Goal: Information Seeking & Learning: Learn about a topic

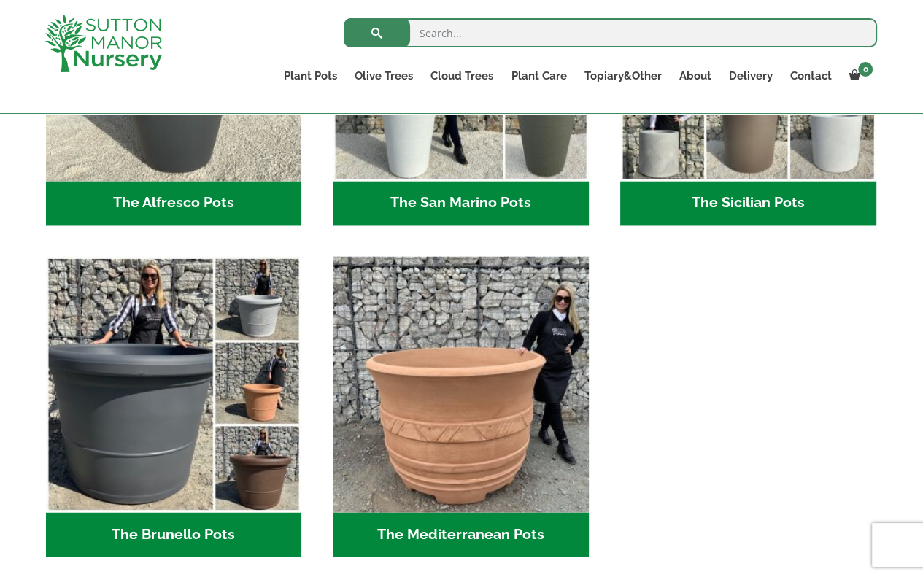
scroll to position [1979, 0]
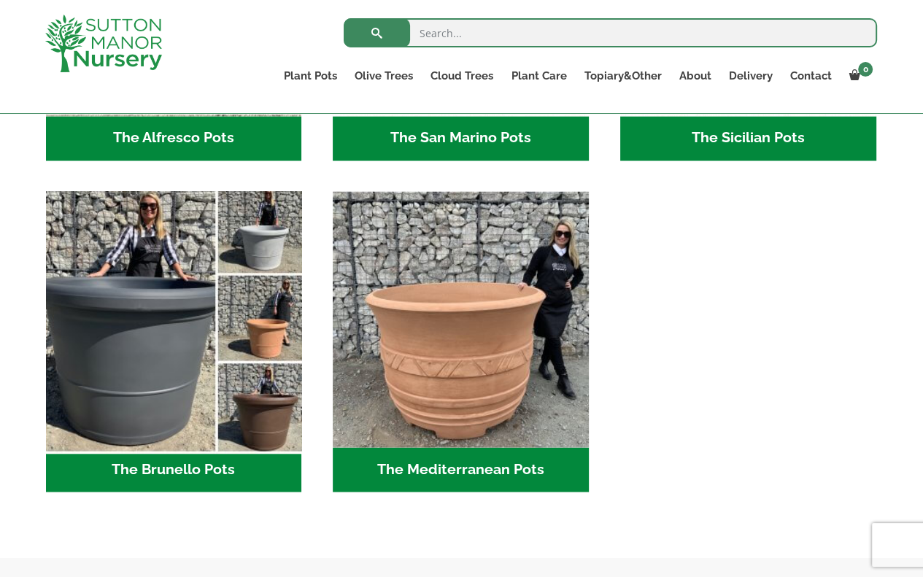
click at [128, 343] on img "Visit product category The Brunello Pots" at bounding box center [173, 319] width 269 height 269
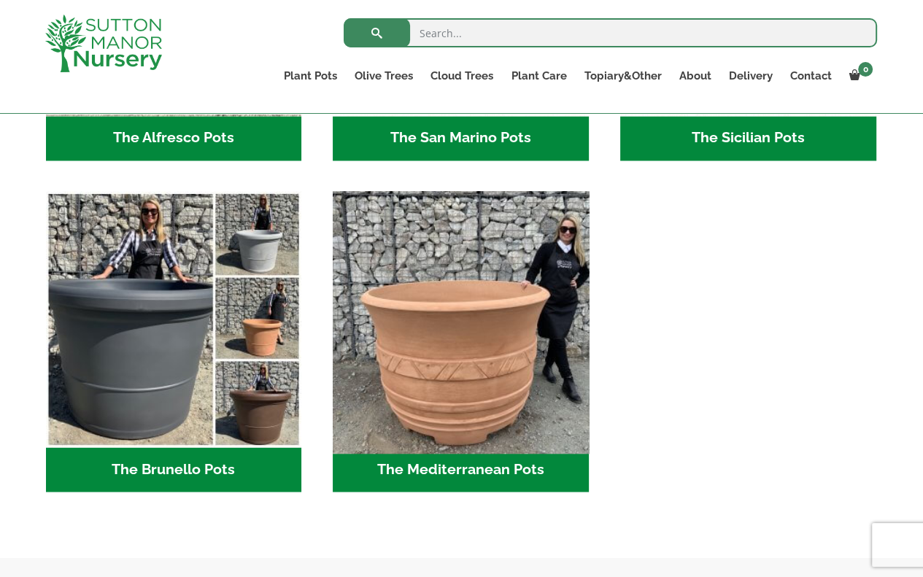
click at [544, 357] on img "Visit product category The Mediterranean Pots" at bounding box center [461, 319] width 269 height 269
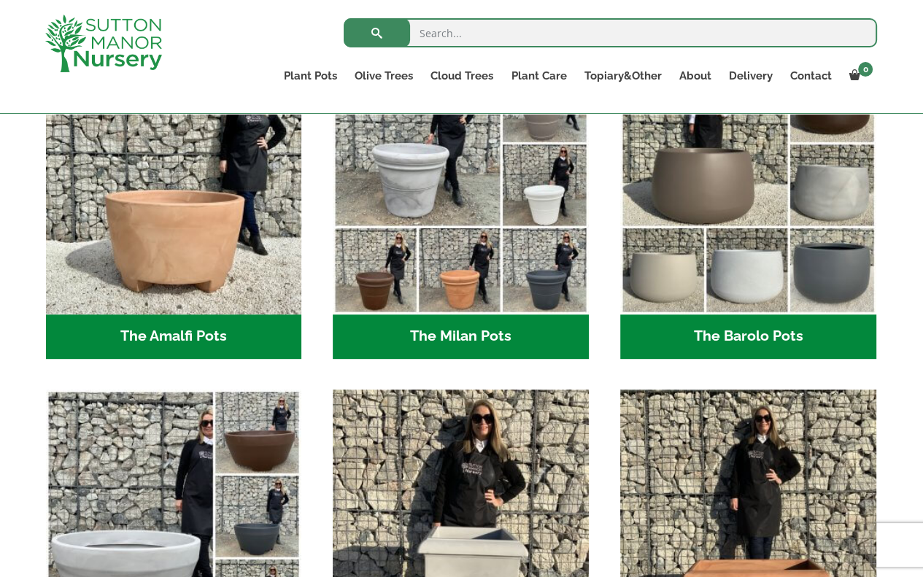
scroll to position [380, 0]
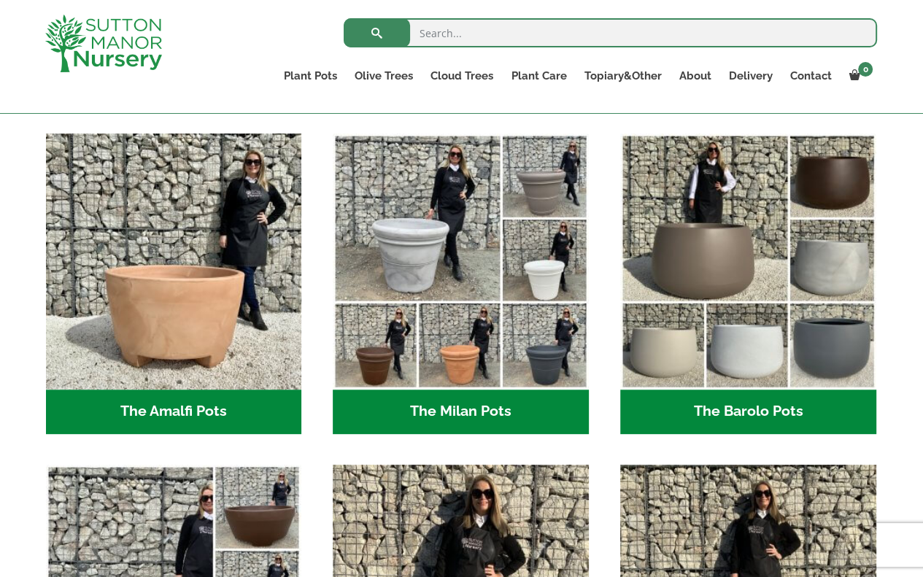
click at [215, 405] on h2 "The Amalfi Pots (3)" at bounding box center [174, 412] width 256 height 45
click at [735, 405] on h2 "The Barolo Pots (42)" at bounding box center [748, 412] width 256 height 45
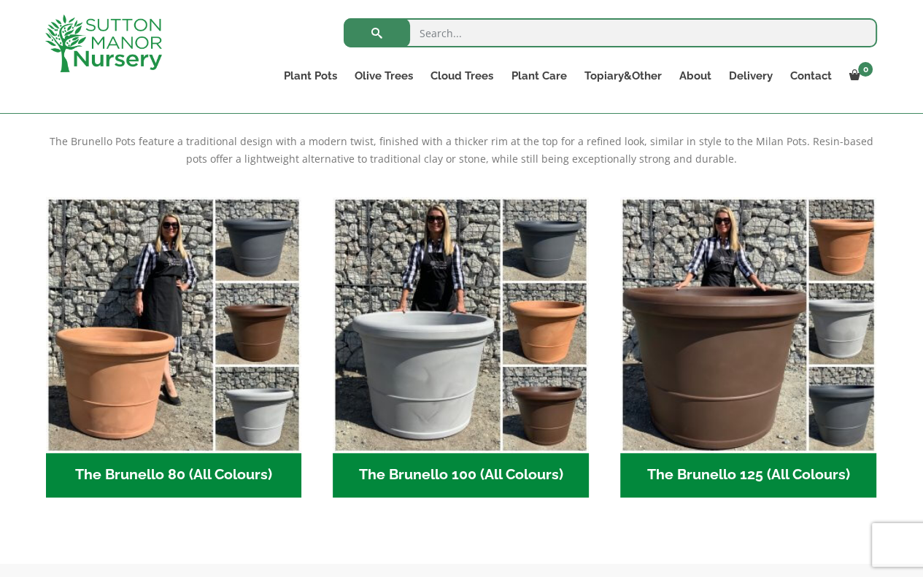
scroll to position [361, 0]
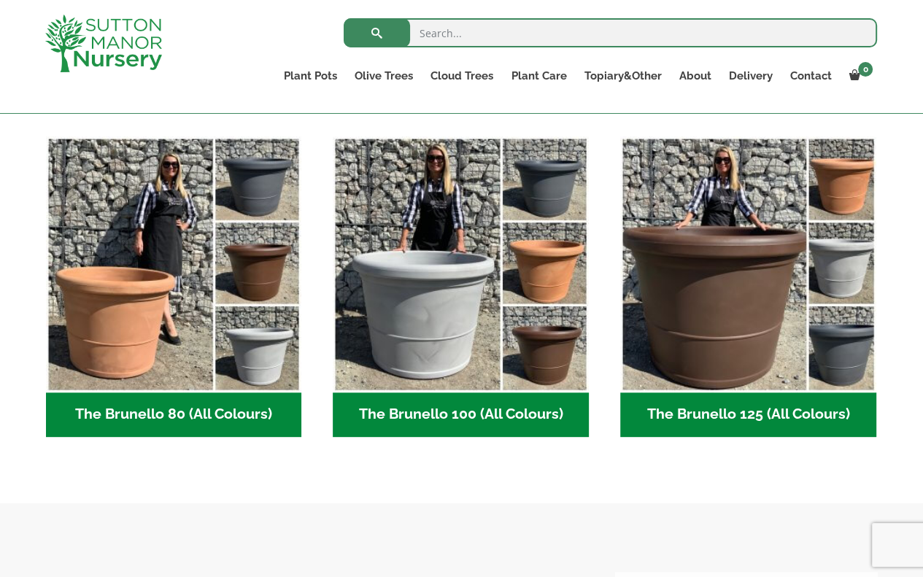
click at [148, 423] on h2 "The Brunello 80 (All Colours) (5)" at bounding box center [174, 415] width 256 height 45
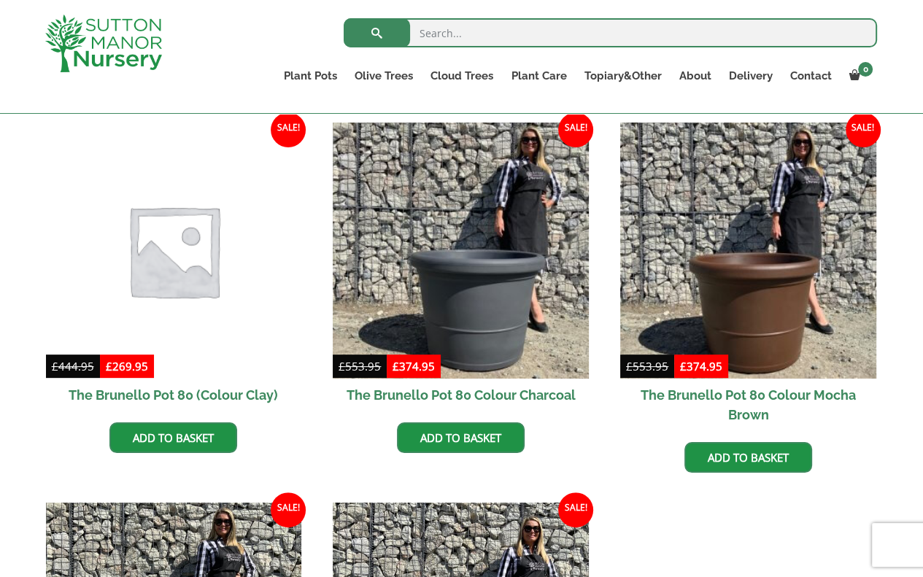
scroll to position [309, 0]
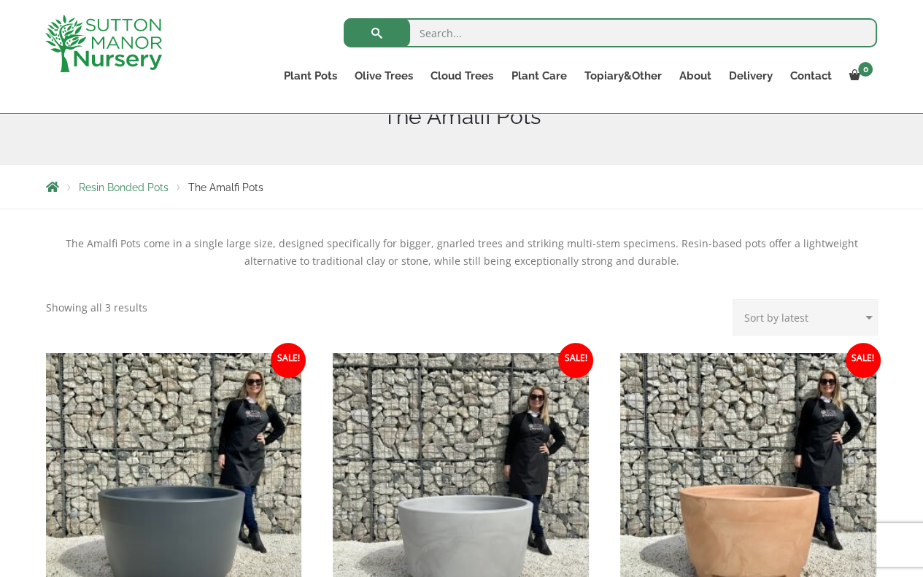
scroll to position [333, 0]
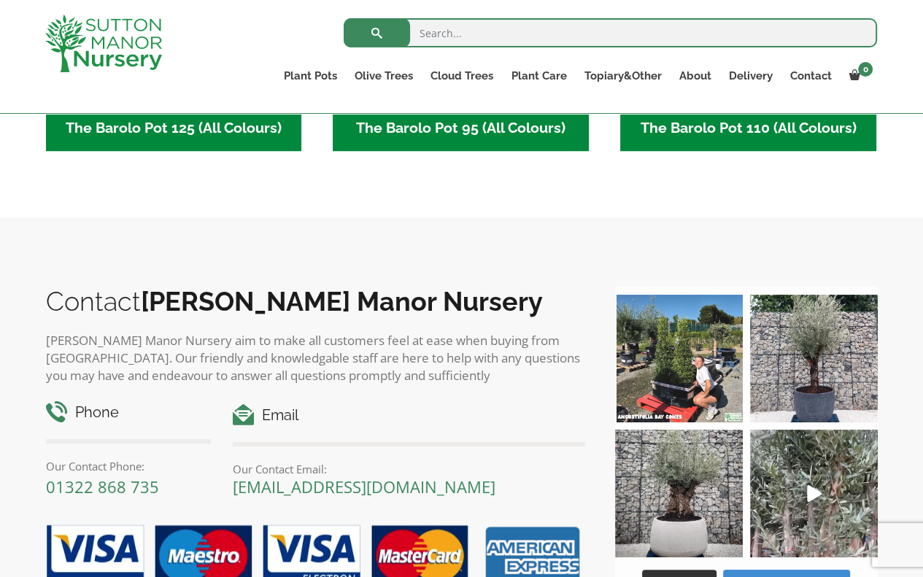
scroll to position [1050, 0]
